Goal: Task Accomplishment & Management: Complete application form

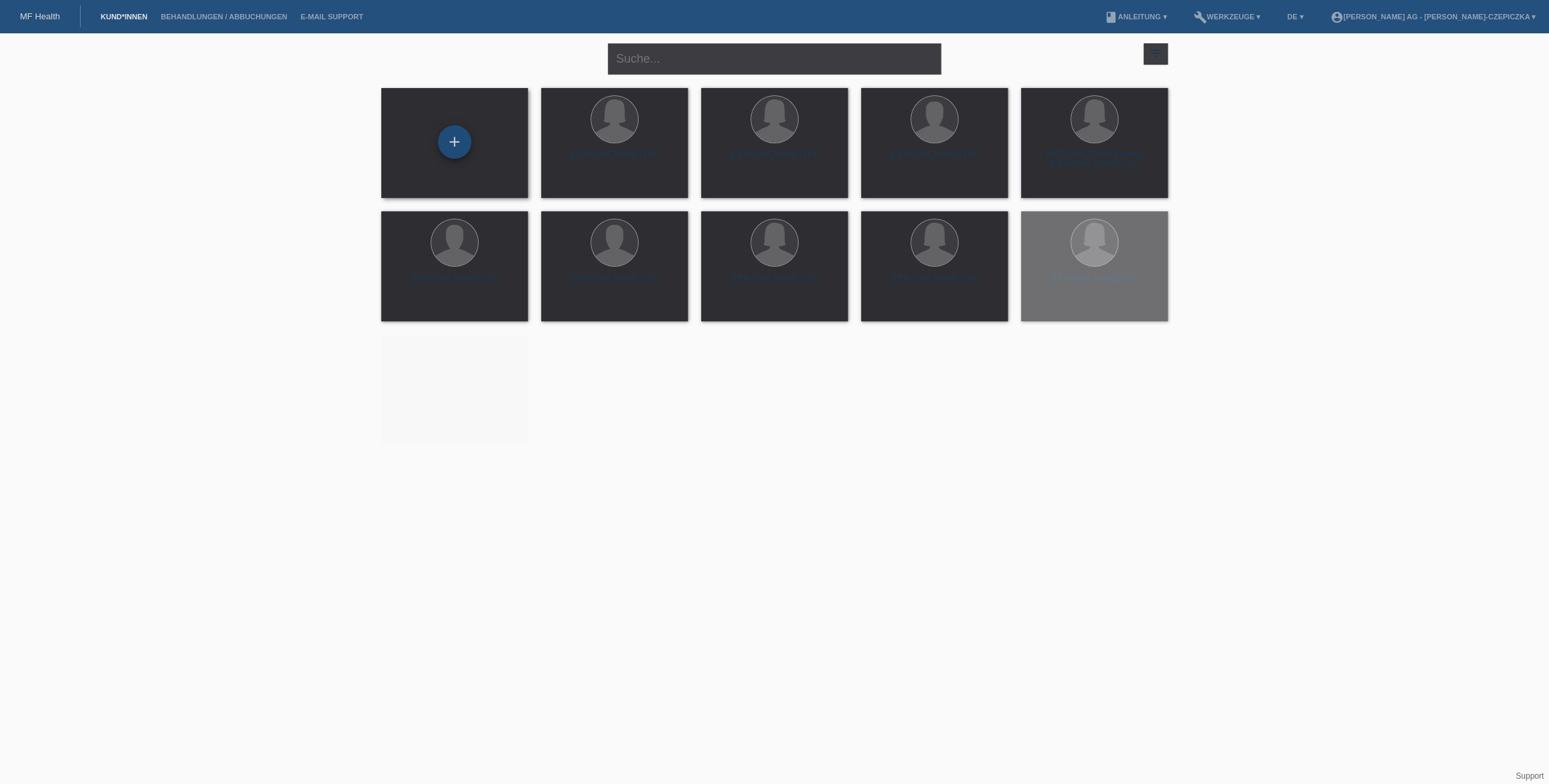
click at [464, 152] on div "+" at bounding box center [454, 141] width 33 height 33
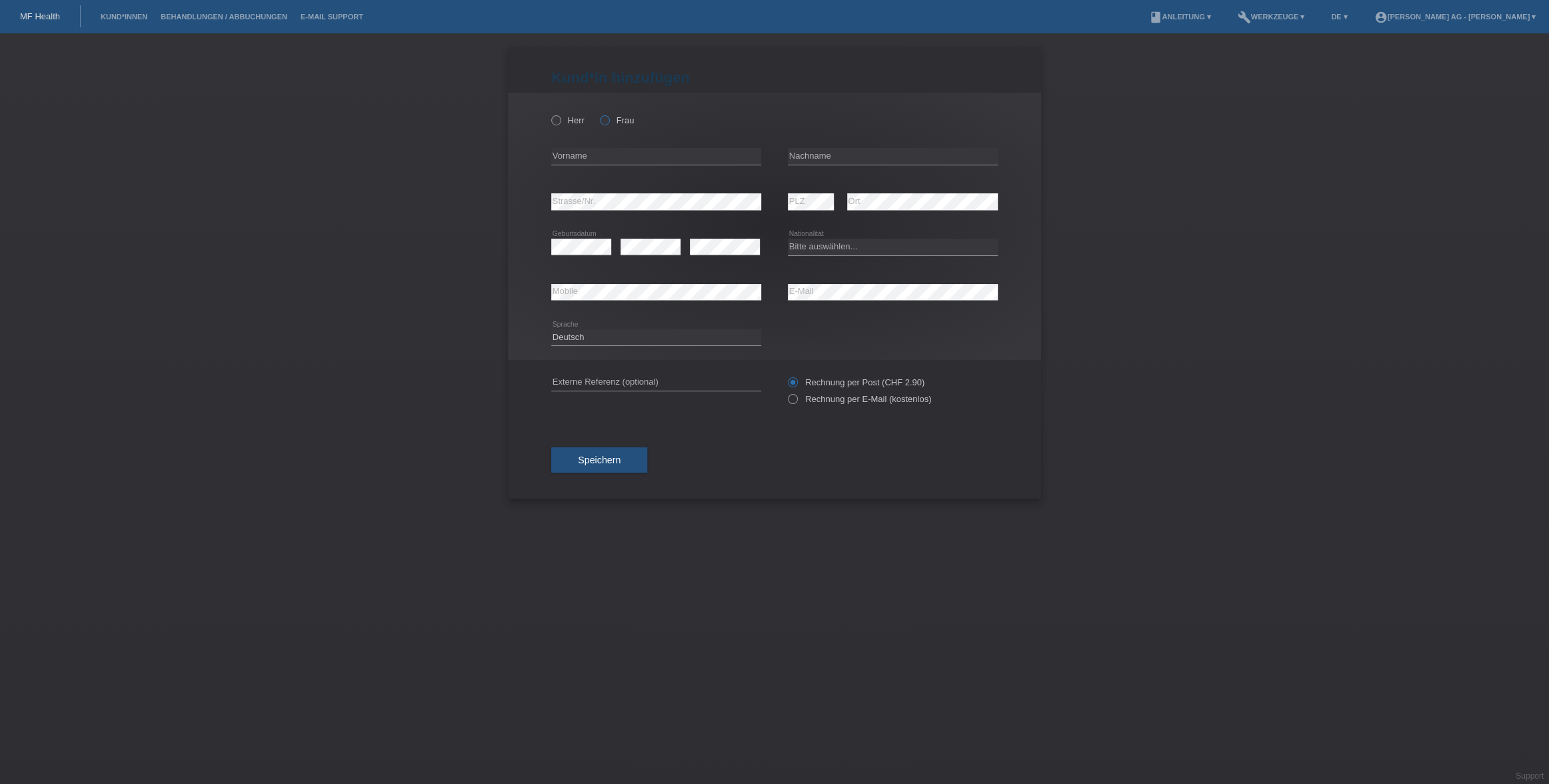
click at [598, 113] on icon at bounding box center [598, 113] width 0 height 0
click at [607, 121] on input "Frau" at bounding box center [604, 119] width 9 height 9
radio input "true"
click at [605, 159] on input "text" at bounding box center [656, 156] width 210 height 17
type input "Nadin"
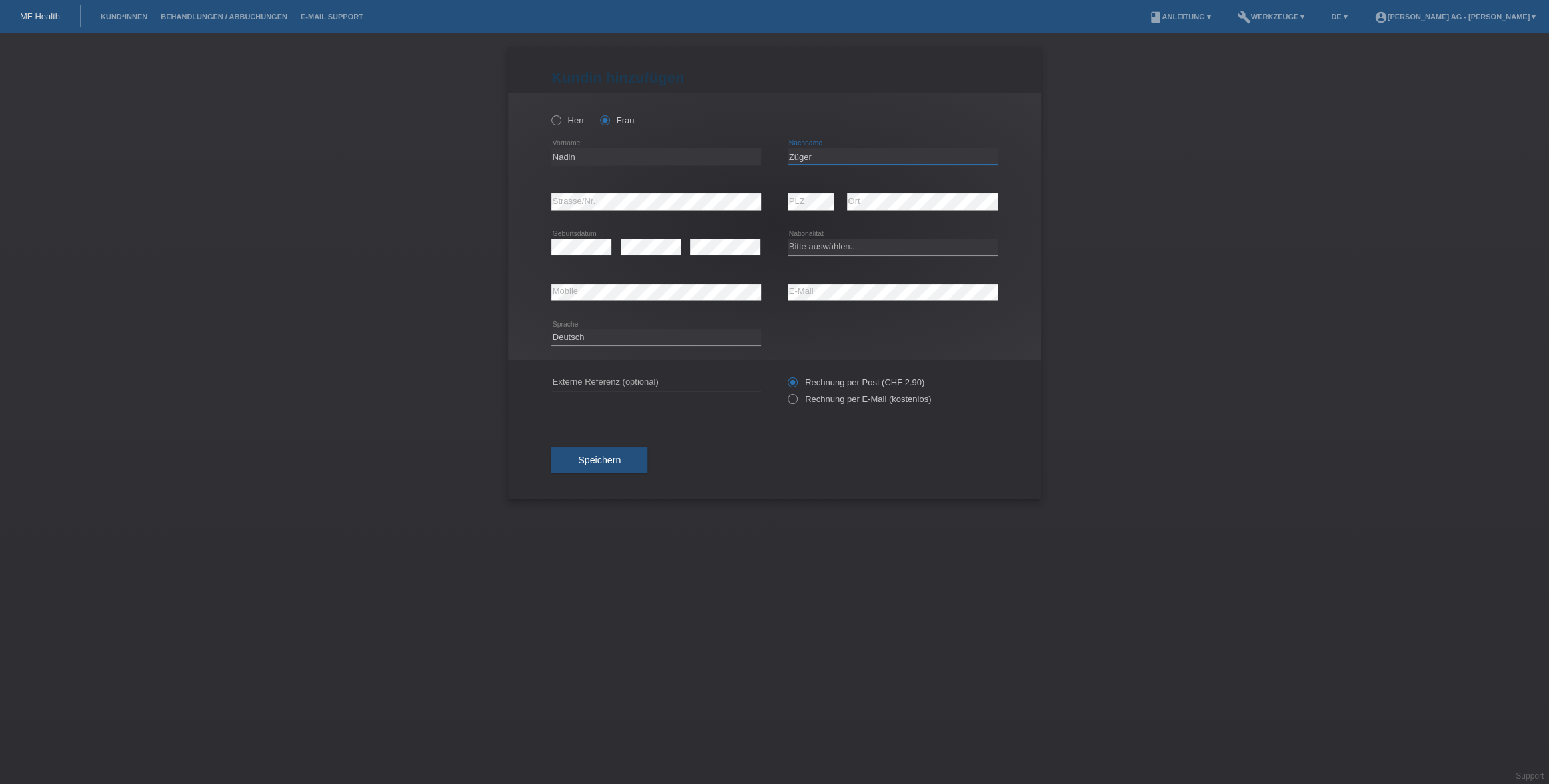
type input "Züger"
click at [854, 259] on div "Bitte auswählen... Schweiz Deutschland Liechtenstein Österreich ------------ Af…" at bounding box center [893, 247] width 210 height 45
click at [856, 250] on select "Bitte auswählen... Schweiz Deutschland Liechtenstein Österreich ------------ Af…" at bounding box center [893, 247] width 210 height 16
select select "CH"
click at [788, 239] on select "Bitte auswählen... Schweiz Deutschland Liechtenstein Österreich ------------ Af…" at bounding box center [893, 247] width 210 height 16
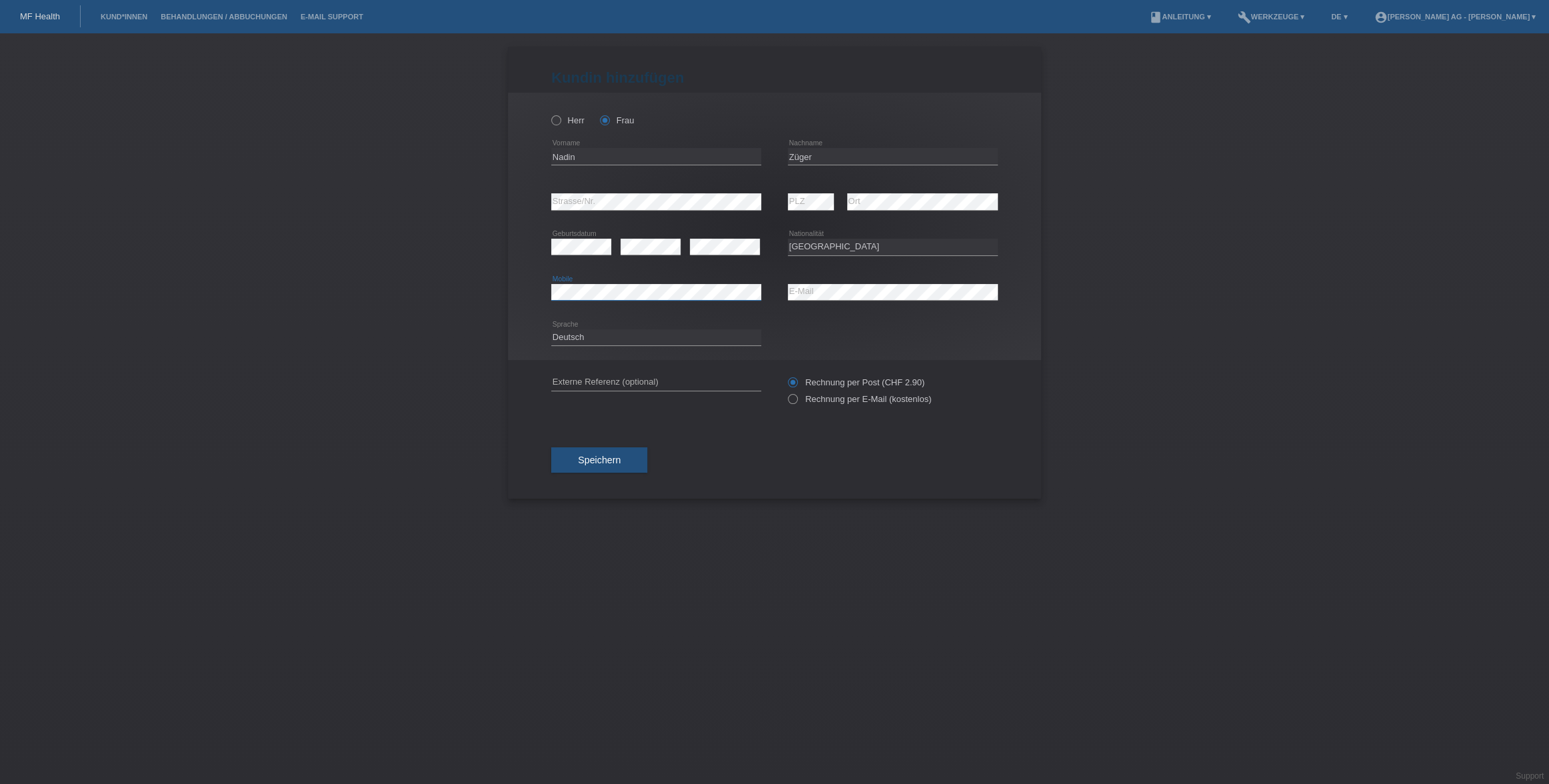
click at [511, 291] on div "Herr Frau Nadin error Vorname" at bounding box center [774, 226] width 533 height 267
click at [649, 375] on input "text" at bounding box center [656, 382] width 210 height 17
type input "Facelift"
click at [604, 465] on button "Speichern" at bounding box center [599, 459] width 96 height 25
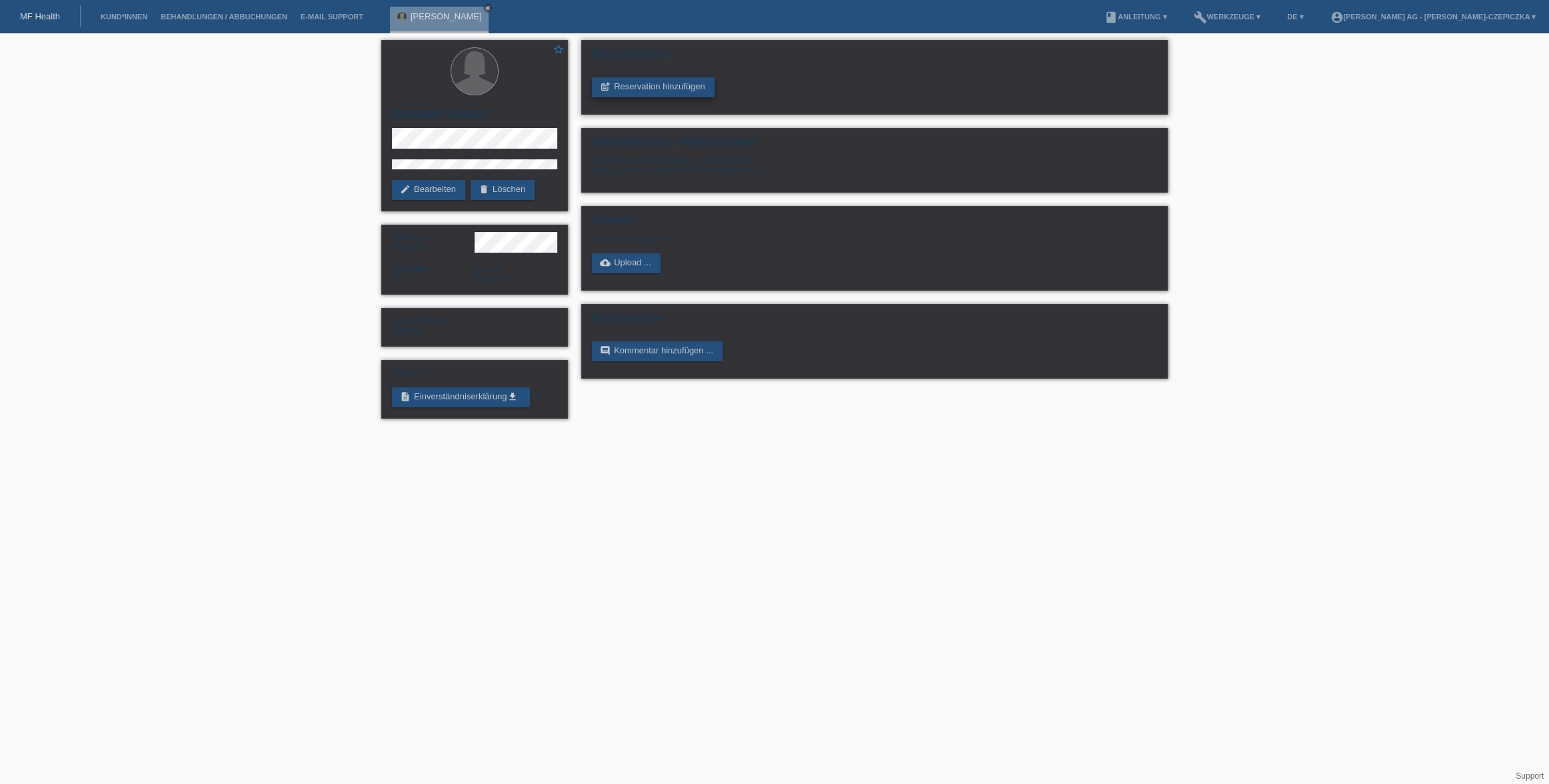
click at [666, 88] on link "post_add Reservation hinzufügen" at bounding box center [653, 87] width 123 height 20
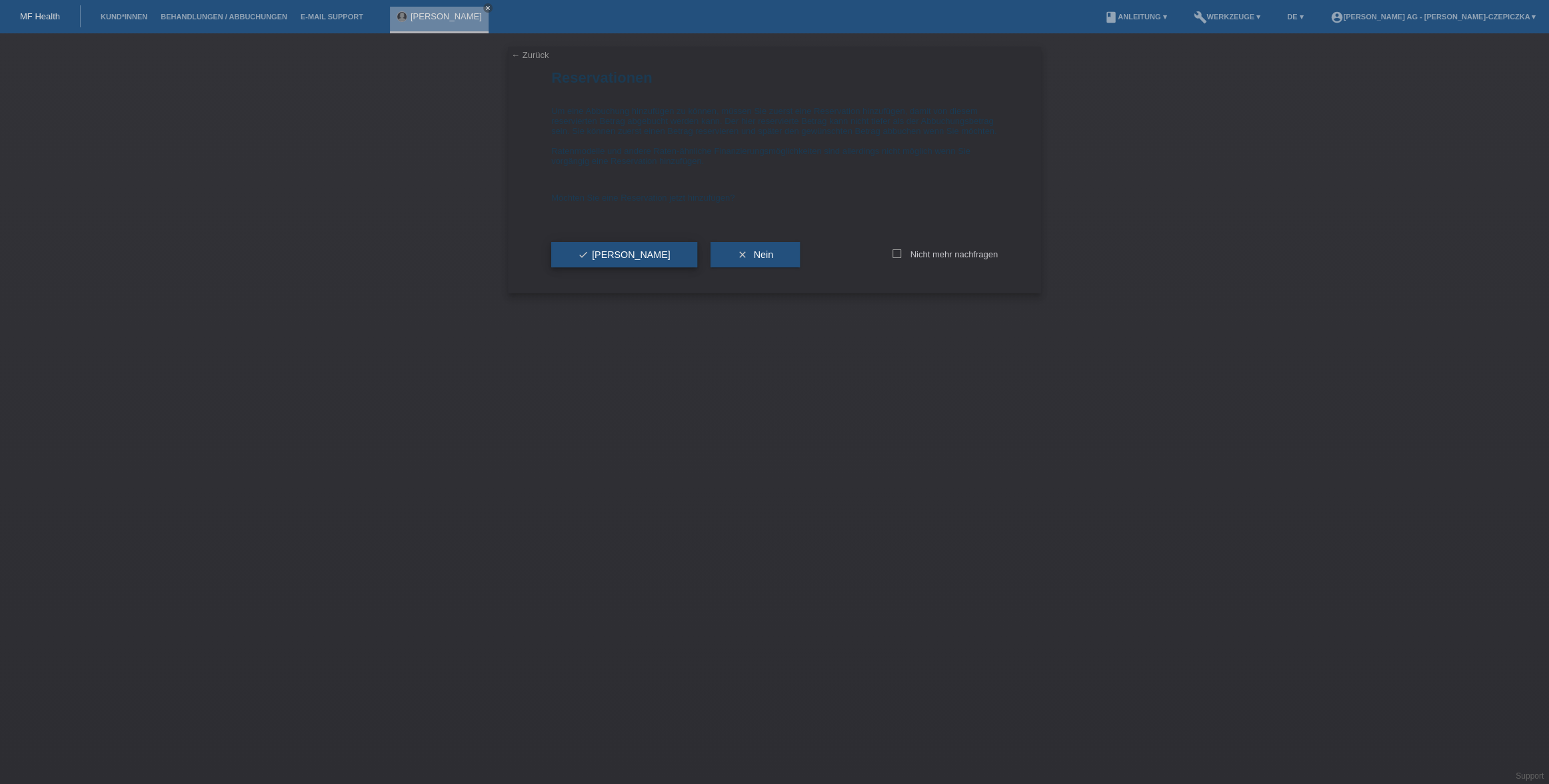
click at [593, 260] on span "check Ja" at bounding box center [624, 254] width 93 height 11
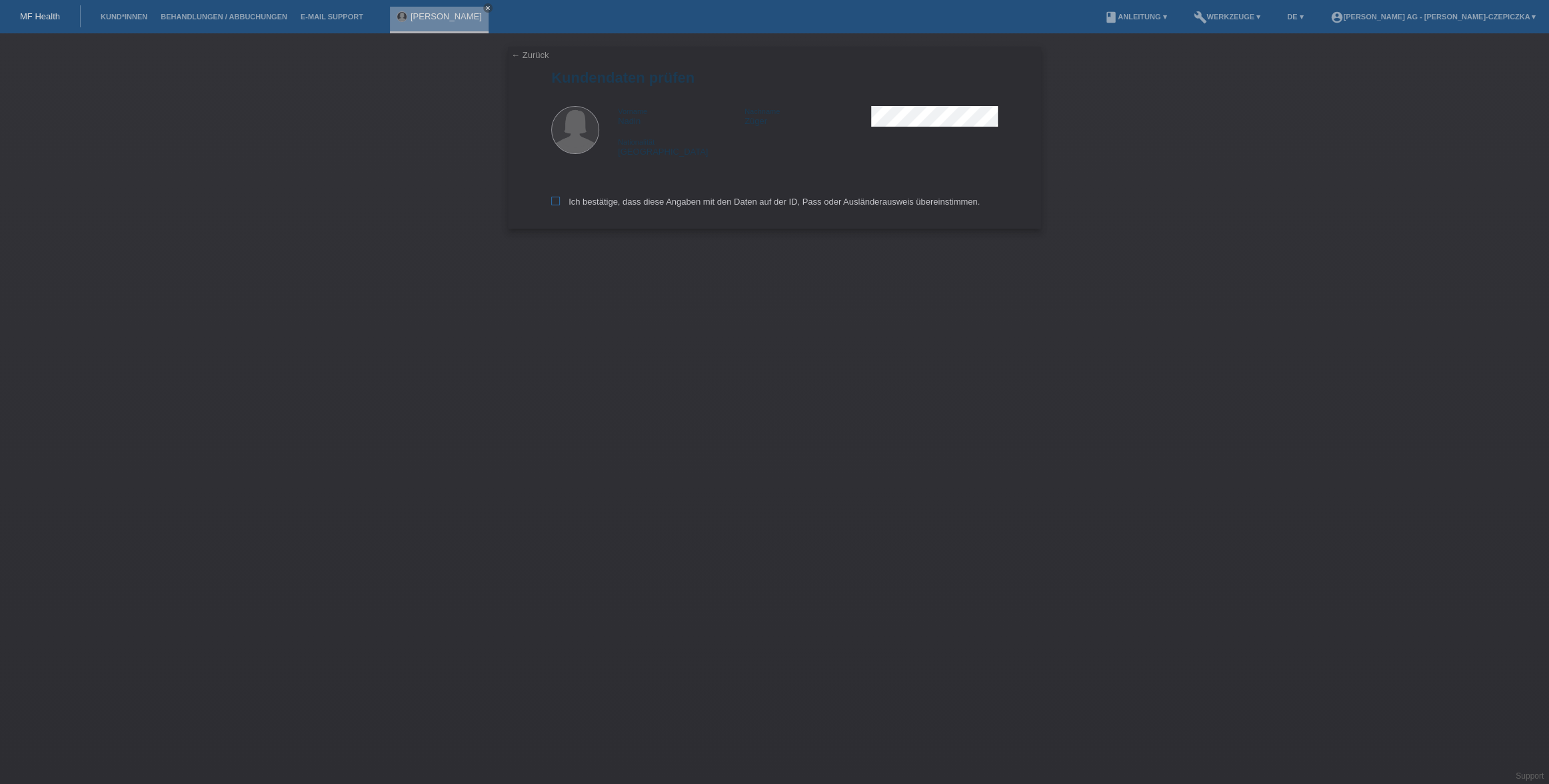
click at [560, 207] on label "Ich bestätige, dass diese Angaben mit den Daten auf der ID, Pass oder Ausländer…" at bounding box center [765, 202] width 429 height 10
click at [560, 205] on input "Ich bestätige, dass diese Angaben mit den Daten auf der ID, Pass oder Ausländer…" at bounding box center [555, 201] width 9 height 9
checkbox input "true"
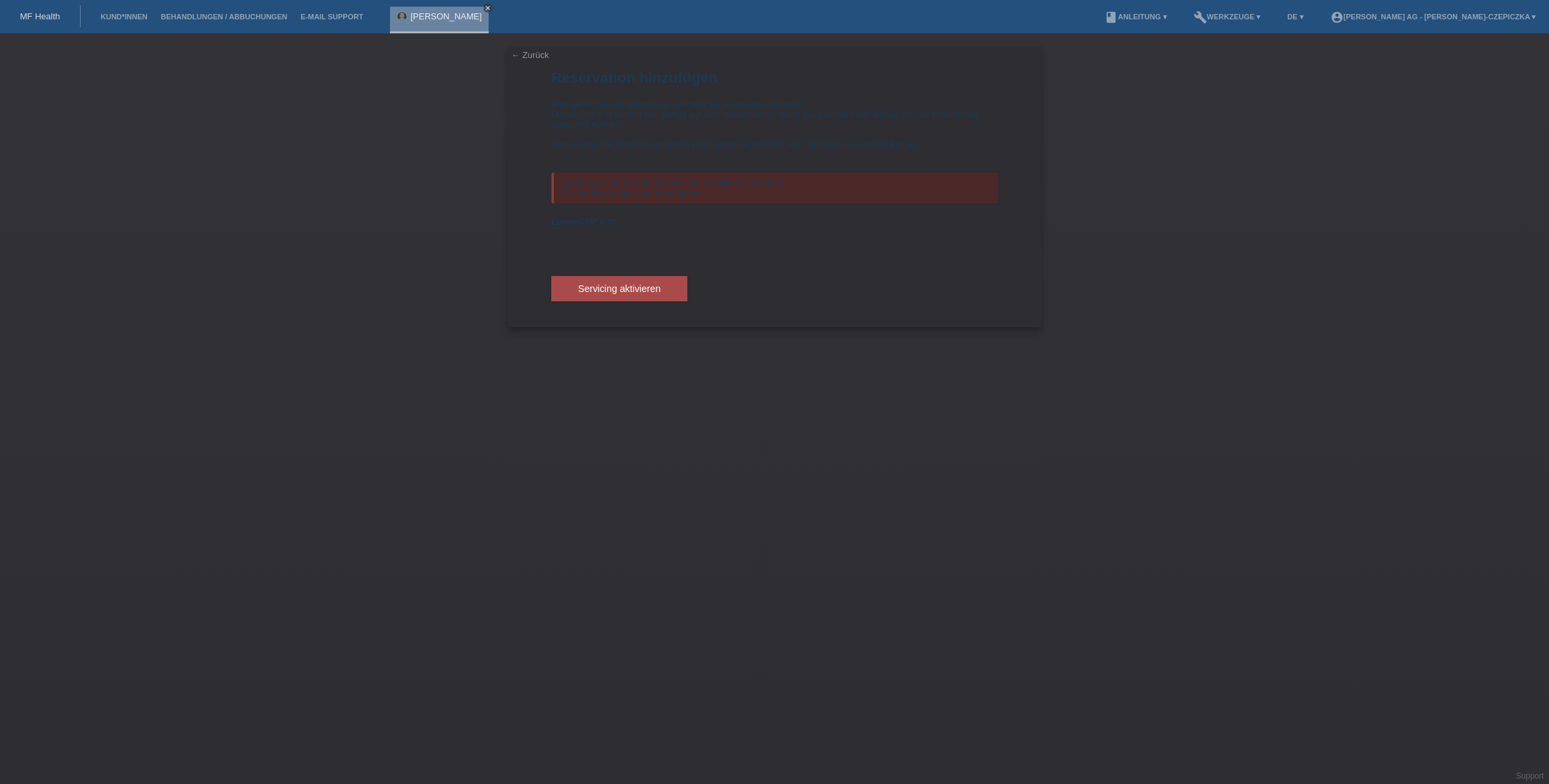
click at [485, 9] on icon "close" at bounding box center [488, 8] width 7 height 7
click at [540, 57] on link "← Zurück" at bounding box center [529, 55] width 37 height 10
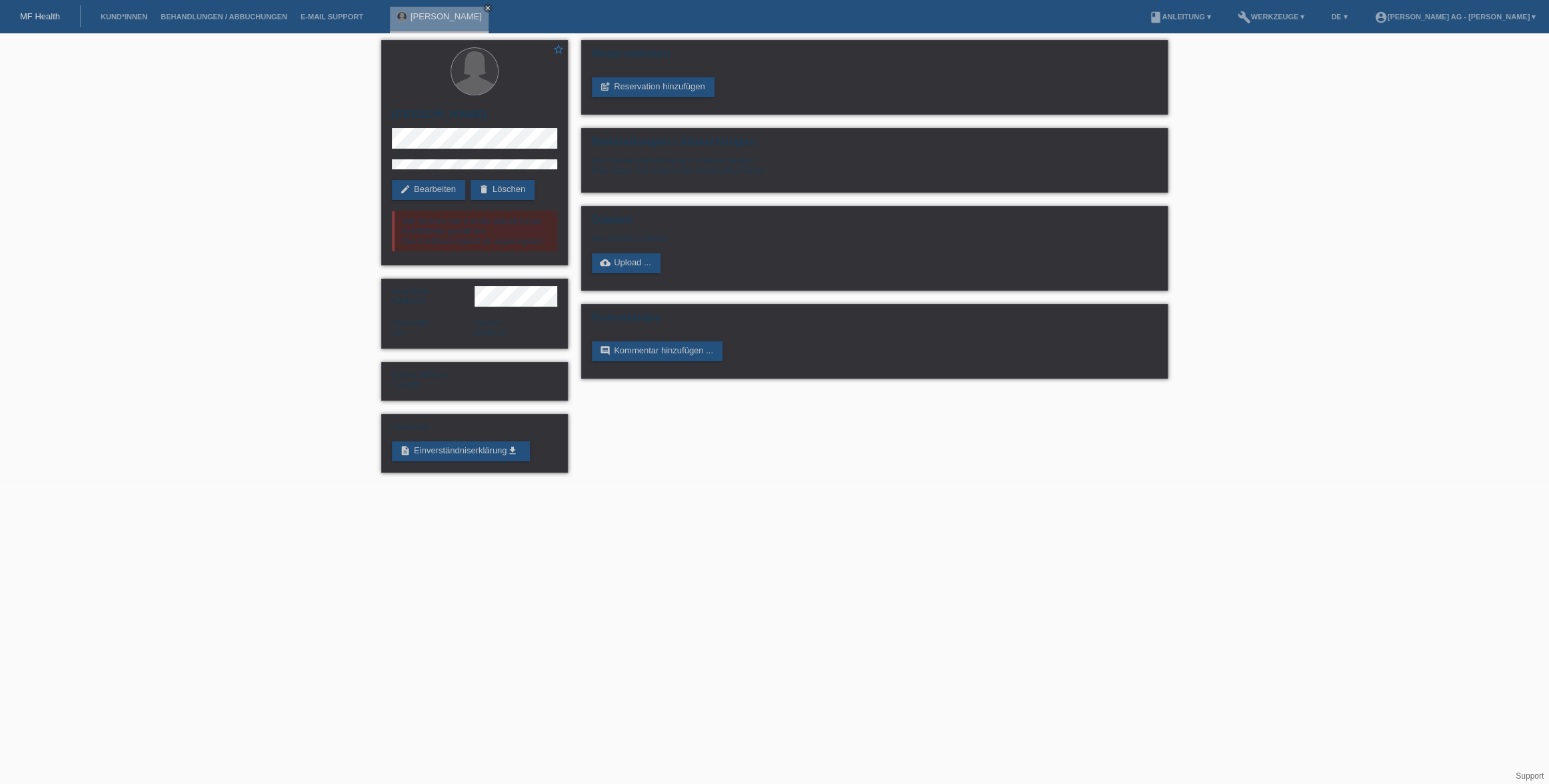
click at [578, 242] on div "Reservationen post_add Reservation hinzufügen Behandlungen / Abbuchungen Noch k…" at bounding box center [874, 212] width 600 height 359
click at [613, 262] on link "cloud_upload Upload ..." at bounding box center [626, 263] width 69 height 20
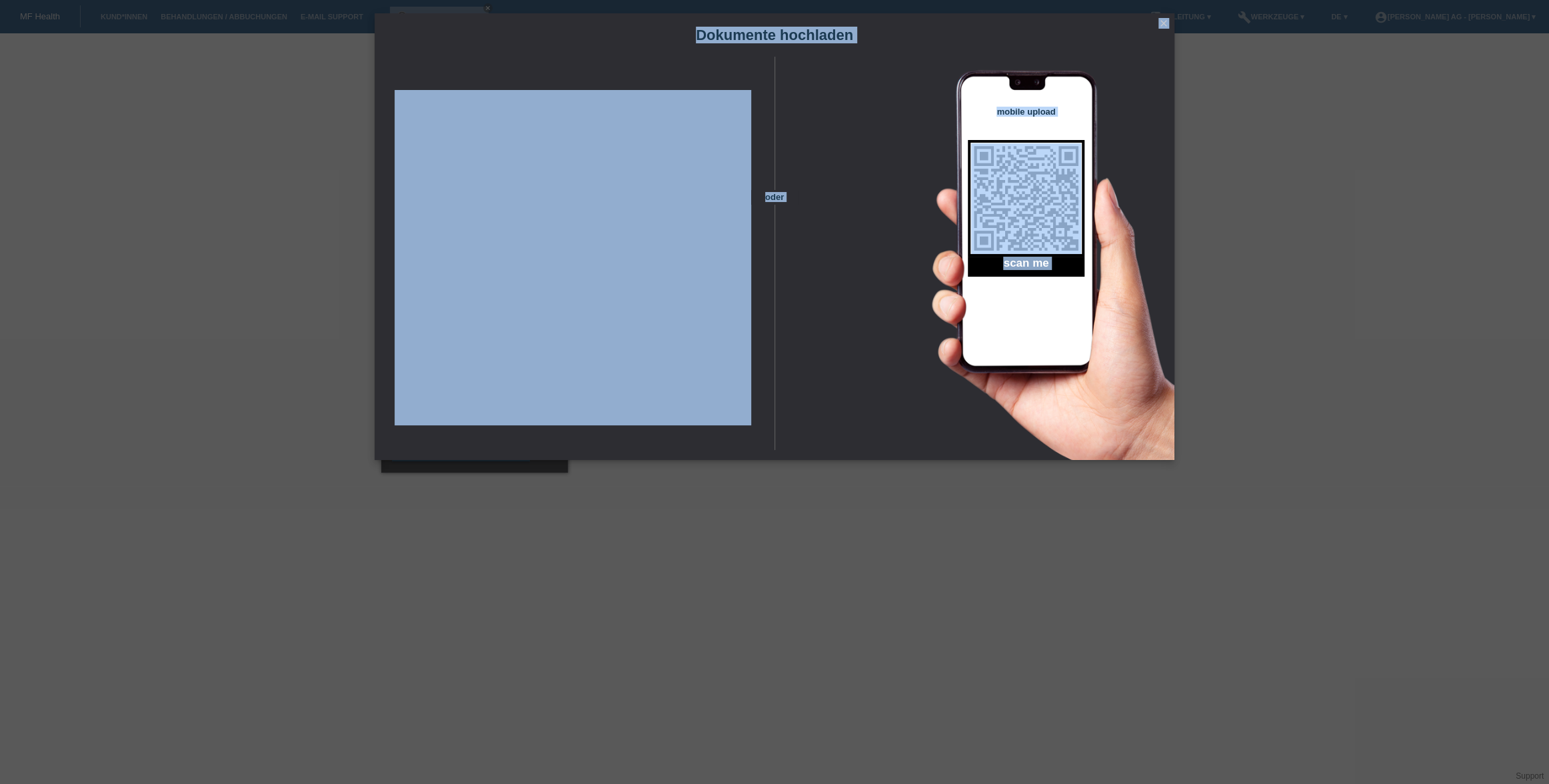
click at [1170, 21] on div "Dokumente hochladen oder mobile upload scan me close" at bounding box center [775, 236] width 800 height 447
click at [1164, 23] on icon "close" at bounding box center [1163, 23] width 11 height 11
